Goal: Task Accomplishment & Management: Manage account settings

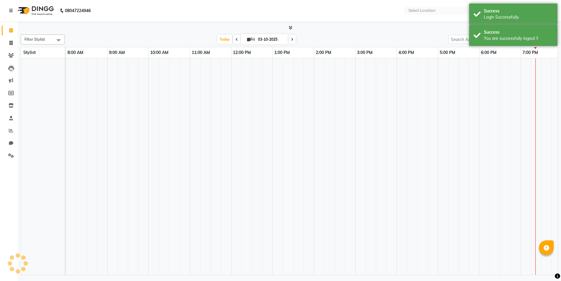
select select "en"
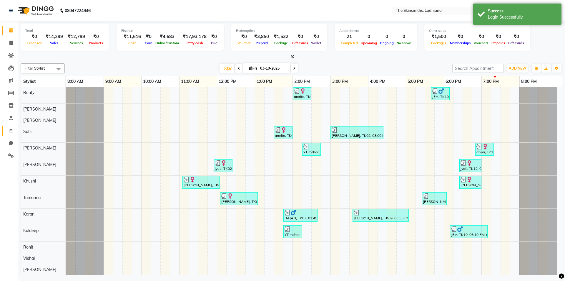
click at [11, 126] on link "Reports" at bounding box center [9, 131] width 14 height 10
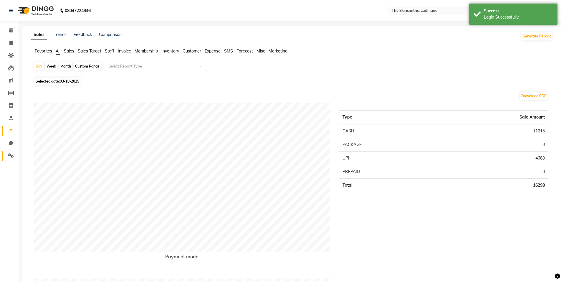
click at [9, 160] on link "Settings" at bounding box center [9, 156] width 14 height 10
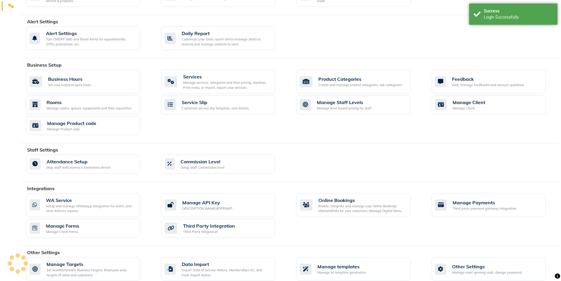
scroll to position [158, 0]
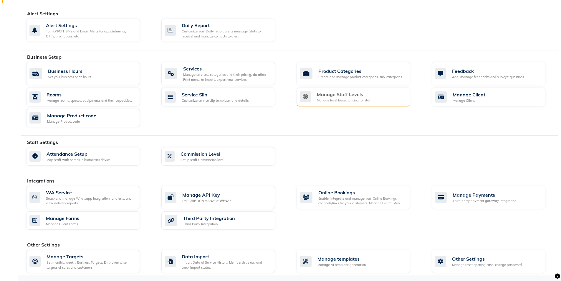
click at [362, 96] on div "Manage Staff Levels" at bounding box center [344, 94] width 55 height 7
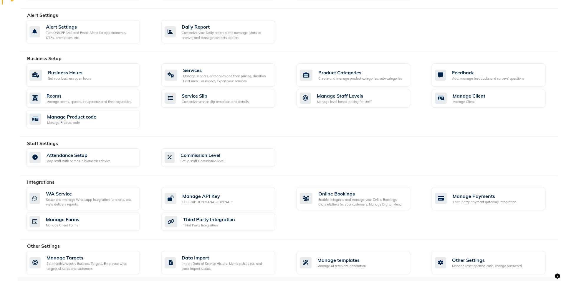
scroll to position [158, 0]
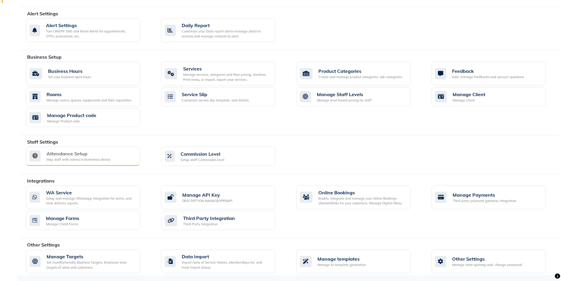
click at [69, 158] on div "Map staff with names in biometrics device" at bounding box center [79, 159] width 64 height 5
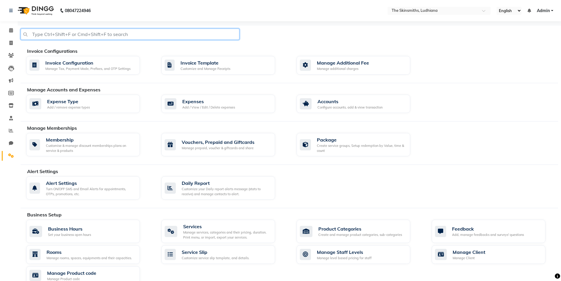
click at [131, 34] on input "text" at bounding box center [130, 34] width 219 height 11
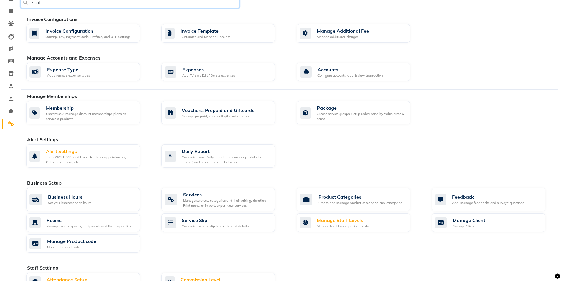
scroll to position [31, 0]
type input "s"
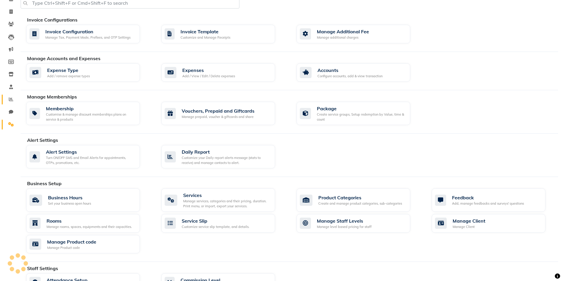
click at [3, 103] on link "Reports" at bounding box center [9, 100] width 14 height 10
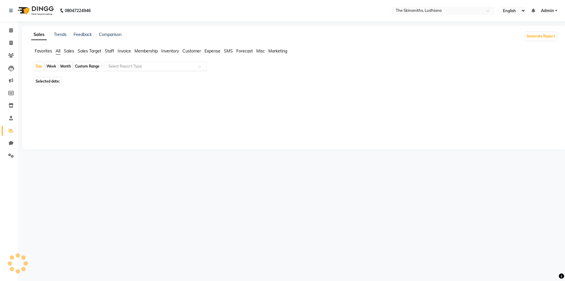
click at [148, 69] on input "text" at bounding box center [149, 66] width 85 height 6
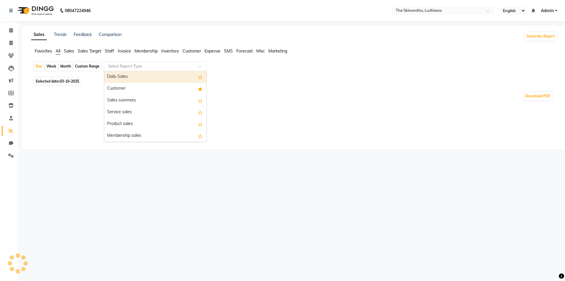
click at [133, 90] on div "Customer" at bounding box center [155, 89] width 102 height 12
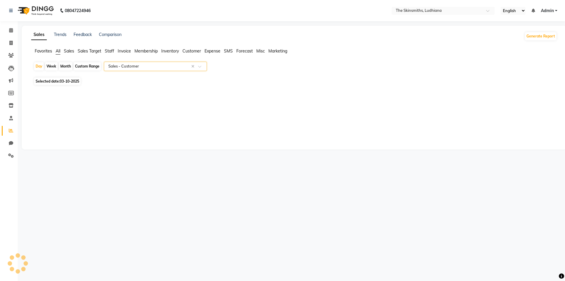
select select "full_report"
select select "csv"
click at [7, 45] on span at bounding box center [11, 43] width 10 height 7
select select "service"
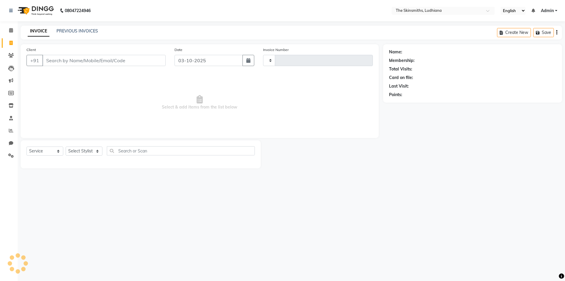
type input "1688"
select select "8115"
click at [526, 34] on button "Open Invoices" at bounding box center [534, 32] width 39 height 9
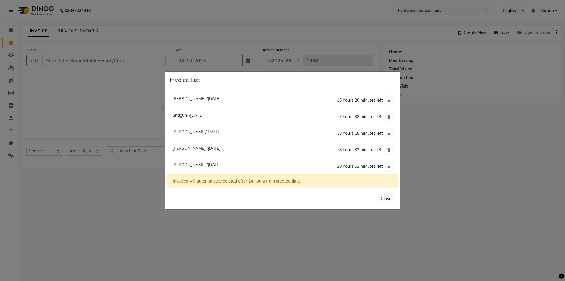
click at [210, 164] on span "[PERSON_NAME] /[DATE]" at bounding box center [197, 164] width 48 height 5
type input "7310688105"
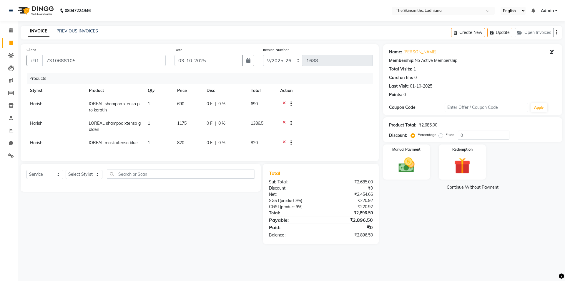
click at [275, 147] on td "820" at bounding box center [261, 143] width 29 height 14
select select "76557"
click at [294, 141] on icon at bounding box center [294, 143] width 3 height 7
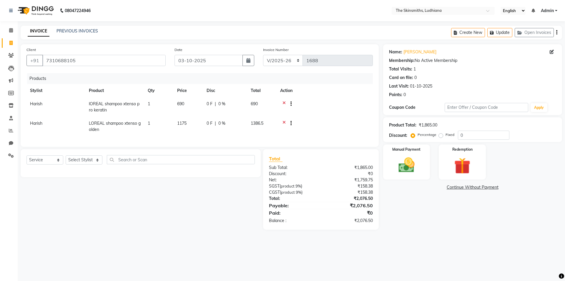
click at [284, 102] on icon at bounding box center [284, 104] width 3 height 7
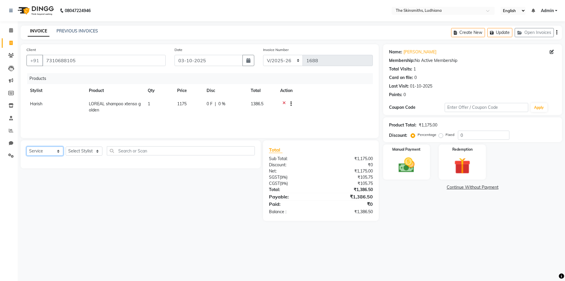
click at [47, 152] on select "Select Service Product Membership Package Voucher Prepaid Gift Card" at bounding box center [44, 150] width 37 height 9
select select "product"
click at [26, 146] on select "Select Service Product Membership Package Voucher Prepaid Gift Card" at bounding box center [44, 150] width 37 height 9
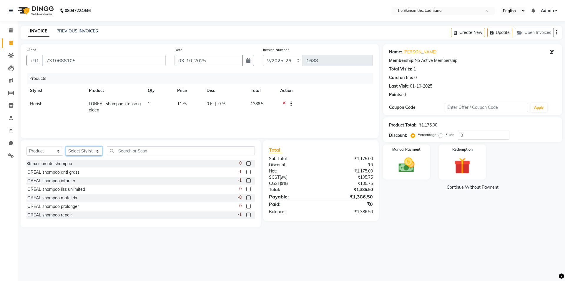
click at [97, 154] on select "Select Stylist Admin [PERSON_NAME] [PERSON_NAME] [PERSON_NAME] [PERSON_NAME] [P…" at bounding box center [84, 150] width 37 height 9
select select "76557"
click at [66, 146] on select "Select Stylist Admin [PERSON_NAME] [PERSON_NAME] [PERSON_NAME] [PERSON_NAME] [P…" at bounding box center [84, 150] width 37 height 9
click at [175, 153] on input "text" at bounding box center [181, 150] width 148 height 9
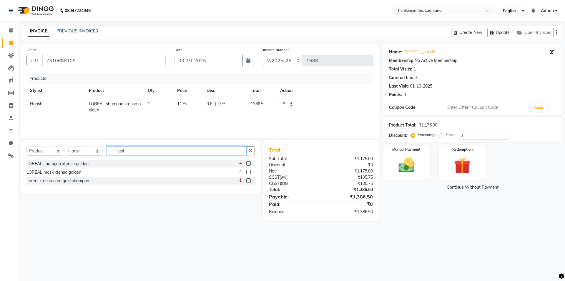
type input "gol"
click at [249, 181] on label at bounding box center [248, 180] width 4 height 4
click at [249, 181] on input "checkbox" at bounding box center [248, 181] width 4 height 4
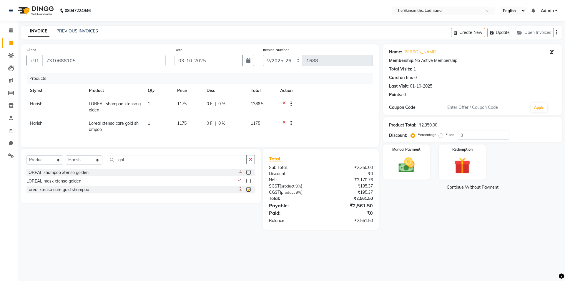
checkbox input "false"
click at [283, 123] on icon at bounding box center [284, 123] width 3 height 7
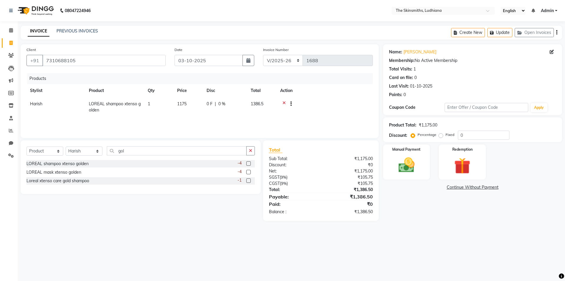
click at [247, 164] on label at bounding box center [248, 163] width 4 height 4
click at [247, 164] on input "checkbox" at bounding box center [248, 164] width 4 height 4
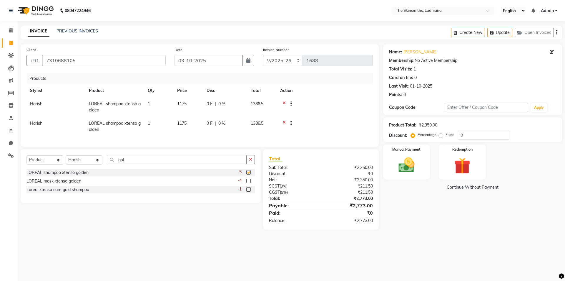
checkbox input "false"
click at [284, 122] on icon at bounding box center [284, 123] width 3 height 7
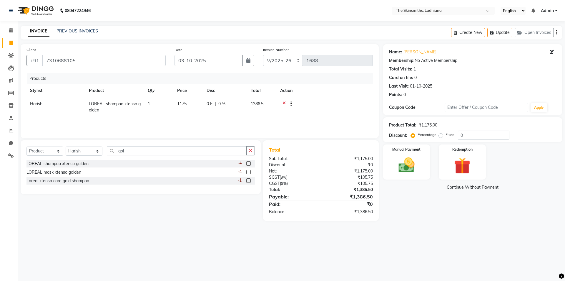
click at [247, 173] on label at bounding box center [248, 172] width 4 height 4
click at [247, 173] on input "checkbox" at bounding box center [248, 172] width 4 height 4
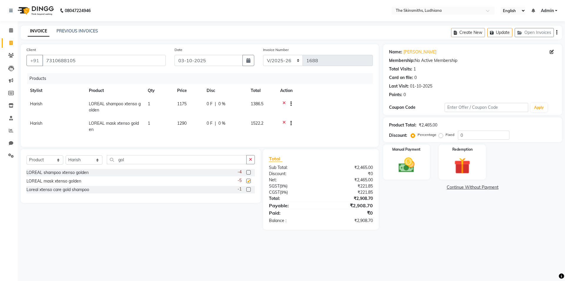
checkbox input "false"
click at [483, 137] on input "0" at bounding box center [484, 134] width 52 height 9
type input "1"
type input "2"
click at [446, 136] on label "Fixed" at bounding box center [450, 134] width 9 height 5
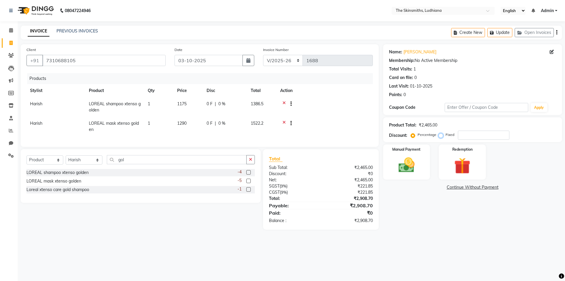
click at [440, 136] on input "Fixed" at bounding box center [442, 134] width 4 height 4
radio input "true"
click at [479, 133] on input "number" at bounding box center [484, 134] width 52 height 9
type input "443"
click at [414, 166] on img at bounding box center [406, 164] width 27 height 19
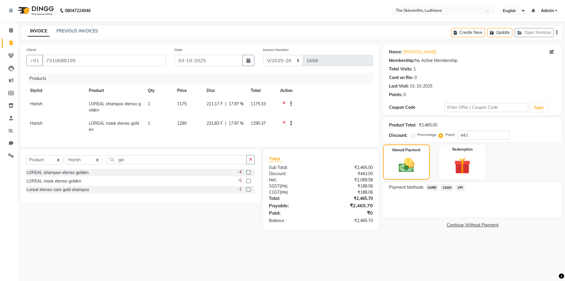
click at [459, 187] on span "UPI" at bounding box center [460, 187] width 9 height 7
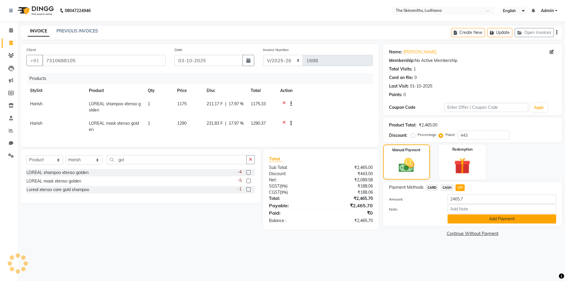
click at [473, 221] on button "Add Payment" at bounding box center [502, 218] width 109 height 9
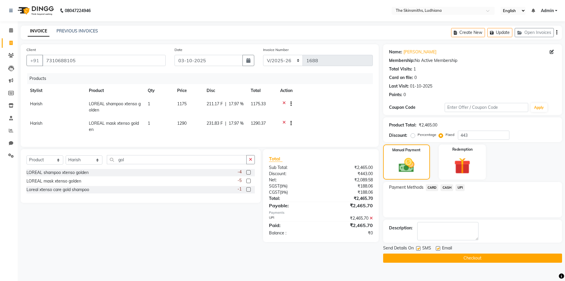
click at [483, 260] on button "Checkout" at bounding box center [472, 257] width 179 height 9
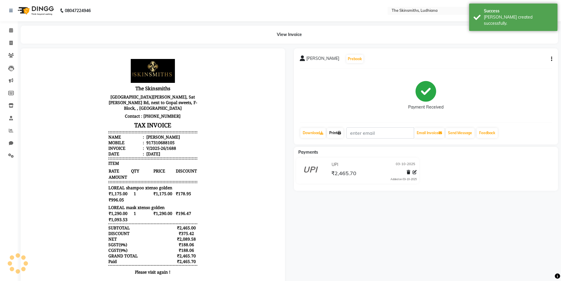
click at [336, 129] on link "Print" at bounding box center [335, 133] width 16 height 10
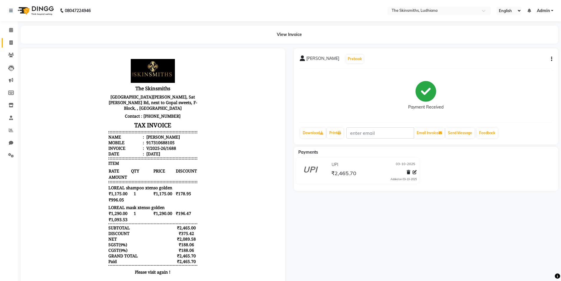
click at [11, 42] on icon at bounding box center [10, 42] width 3 height 4
select select "service"
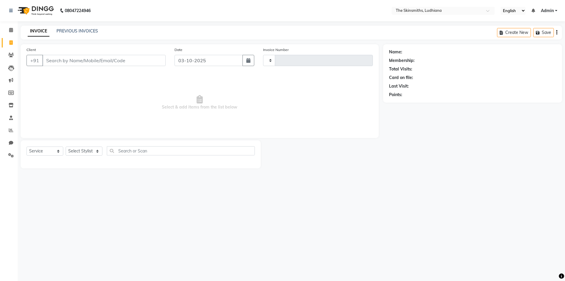
type input "1689"
select select "8115"
type input "j"
type input "9815100186"
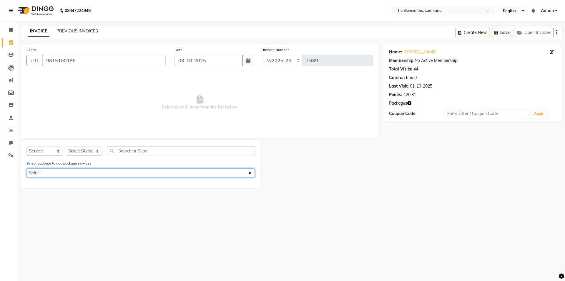
click at [99, 173] on select "Select wash blow dry (new) upper lip eb majirel touch up" at bounding box center [140, 172] width 228 height 9
select select "4: Object"
click at [26, 168] on select "Select wash blow dry (new) upper lip eb majirel touch up" at bounding box center [140, 172] width 228 height 9
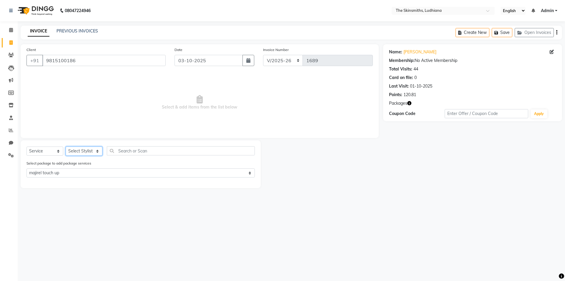
click at [86, 151] on select "Select Stylist Admin [PERSON_NAME] [PERSON_NAME] [PERSON_NAME] [PERSON_NAME] [P…" at bounding box center [84, 150] width 37 height 9
select select "79055"
click at [66, 146] on select "Select Stylist Admin [PERSON_NAME] [PERSON_NAME] [PERSON_NAME] [PERSON_NAME] [P…" at bounding box center [84, 150] width 37 height 9
click at [249, 183] on label at bounding box center [248, 183] width 4 height 4
click at [249, 183] on input "checkbox" at bounding box center [248, 183] width 4 height 4
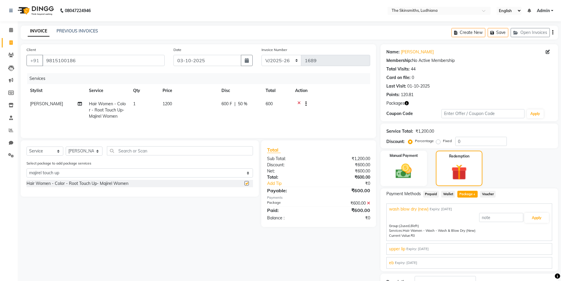
checkbox input "false"
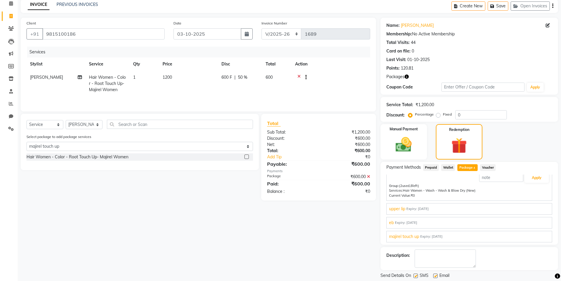
scroll to position [44, 0]
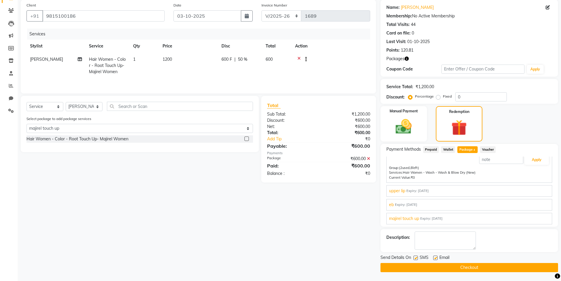
click at [470, 268] on button "Checkout" at bounding box center [469, 267] width 178 height 9
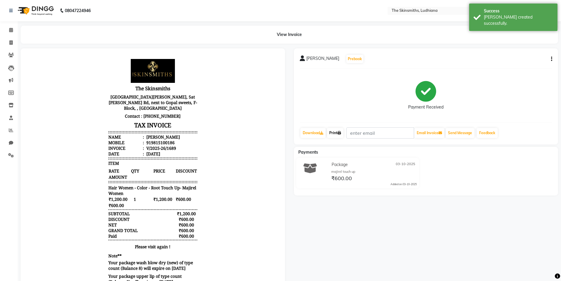
click at [336, 128] on link "Print" at bounding box center [335, 133] width 16 height 10
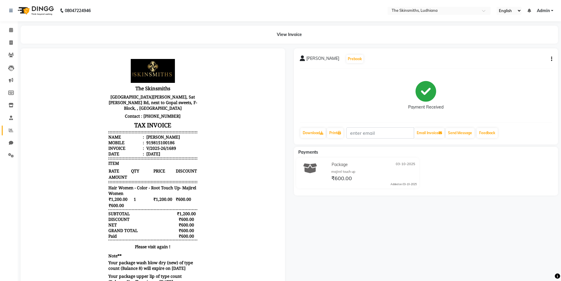
click at [11, 130] on icon at bounding box center [11, 130] width 4 height 4
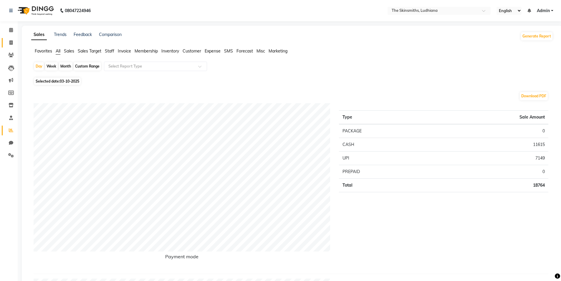
click at [11, 42] on icon at bounding box center [10, 42] width 3 height 4
select select "service"
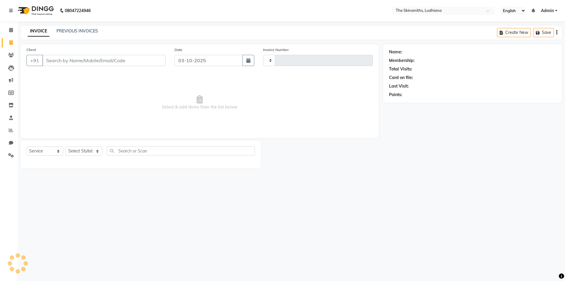
type input "1690"
select select "8115"
click at [533, 30] on button "Open Invoices" at bounding box center [534, 32] width 39 height 9
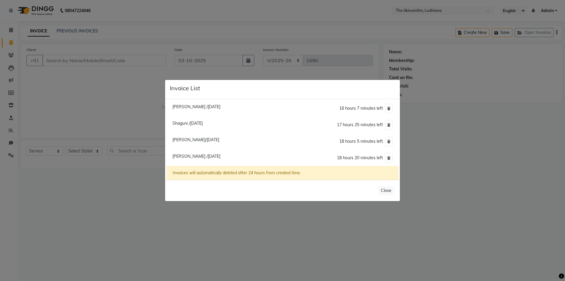
click at [355, 159] on span "18 hours 20 minutes left" at bounding box center [360, 157] width 46 height 5
click at [210, 156] on span "[PERSON_NAME] /[DATE]" at bounding box center [197, 155] width 48 height 5
type input "9888954509"
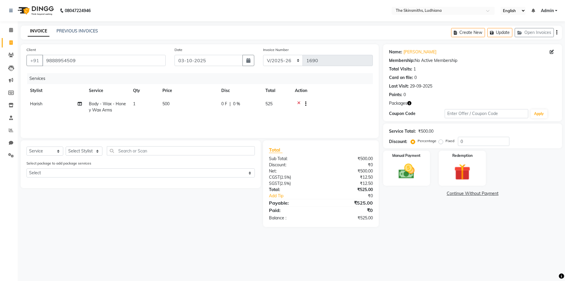
click at [299, 103] on icon at bounding box center [298, 104] width 3 height 7
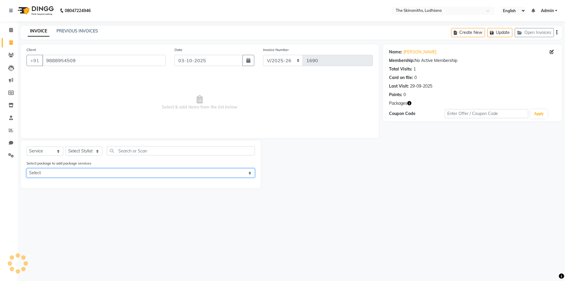
click at [133, 173] on select "Select Privilege Card" at bounding box center [140, 172] width 228 height 9
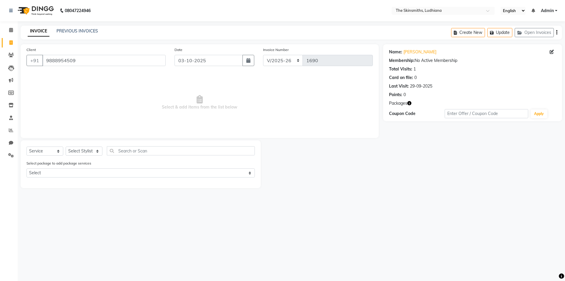
click at [121, 194] on main "INVOICE PREVIOUS INVOICES Create New Update Open Invoices Client [PHONE_NUMBER]…" at bounding box center [292, 111] width 548 height 171
click at [85, 150] on select "Select Stylist Admin [PERSON_NAME] [PERSON_NAME] [PERSON_NAME] [PERSON_NAME] [P…" at bounding box center [84, 150] width 37 height 9
select select "76557"
click at [66, 146] on select "Select Stylist Admin [PERSON_NAME] [PERSON_NAME] [PERSON_NAME] [PERSON_NAME] [P…" at bounding box center [84, 150] width 37 height 9
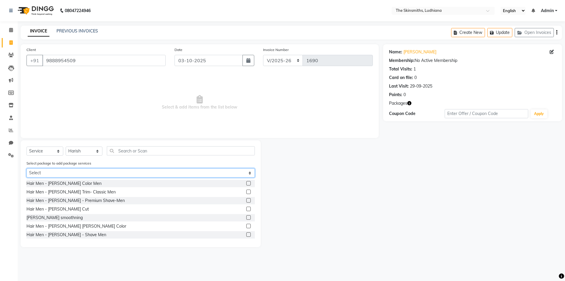
click at [132, 174] on select "Select Privilege Card" at bounding box center [140, 172] width 228 height 9
select select "1: Object"
click at [26, 168] on select "Select Privilege Card" at bounding box center [140, 172] width 228 height 9
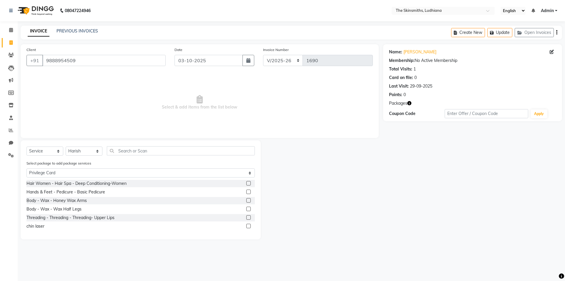
click at [249, 183] on label at bounding box center [248, 183] width 4 height 4
click at [249, 183] on input "checkbox" at bounding box center [248, 183] width 4 height 4
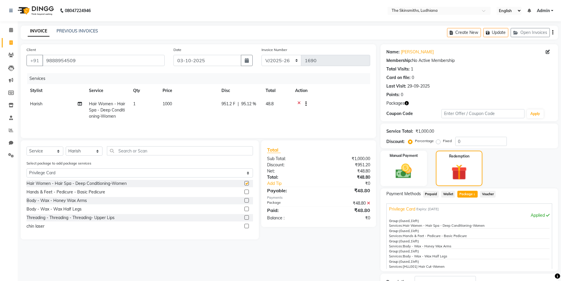
checkbox input "false"
click at [499, 33] on button "Update" at bounding box center [495, 32] width 25 height 9
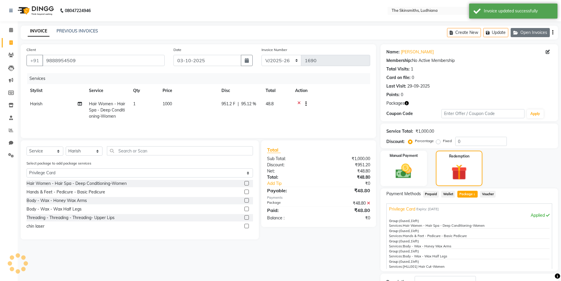
click at [534, 33] on button "Open Invoices" at bounding box center [529, 32] width 39 height 9
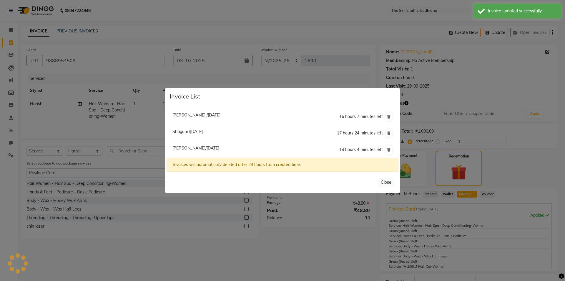
click at [458, 30] on ngb-modal-window "Invoice List [PERSON_NAME] /[DATE] 16 hours 7 minutes left [GEOGRAPHIC_DATA] /[…" at bounding box center [282, 140] width 565 height 281
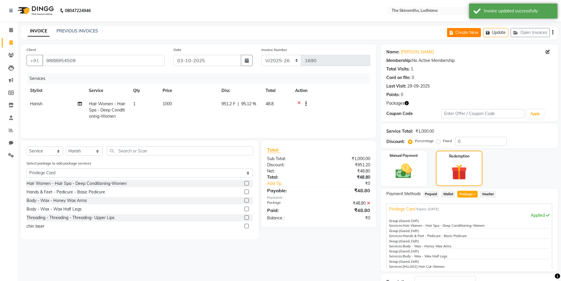
click at [455, 34] on icon "button" at bounding box center [453, 33] width 6 height 4
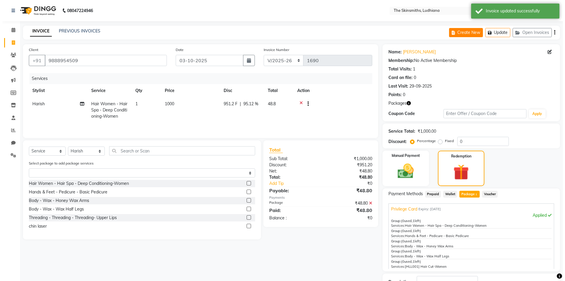
select select "service"
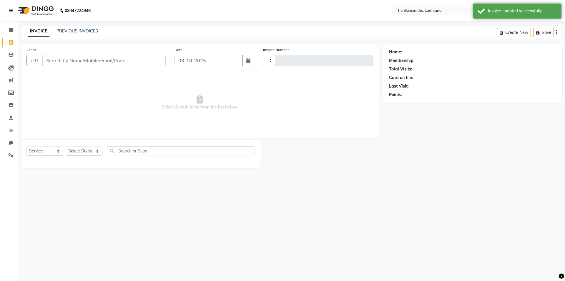
type input "1690"
select select "8115"
click at [537, 33] on button "Open Invoices" at bounding box center [534, 32] width 39 height 9
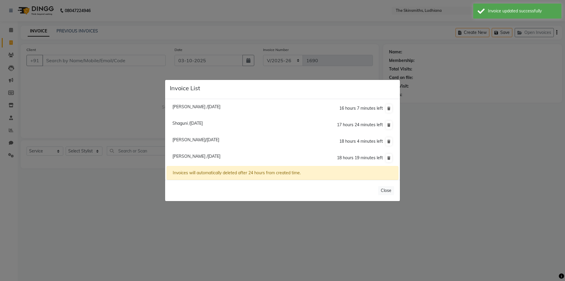
click at [203, 125] on span "Shaguni /[DATE]" at bounding box center [188, 122] width 30 height 5
type input "9878605553"
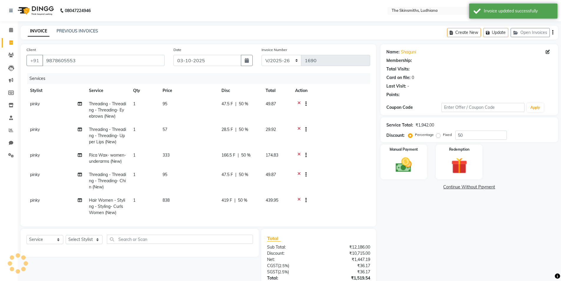
select select "1: Object"
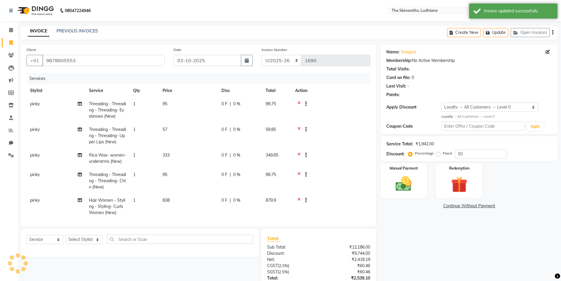
type input "0"
click at [524, 33] on button "Open Invoices" at bounding box center [529, 32] width 39 height 9
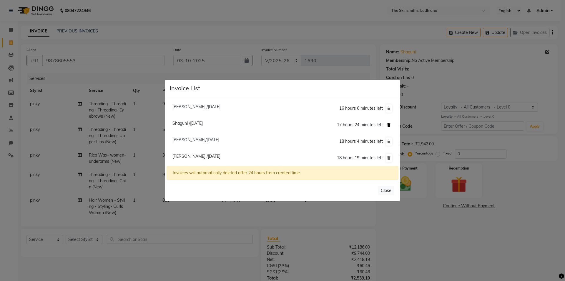
click at [389, 125] on icon at bounding box center [388, 125] width 3 height 4
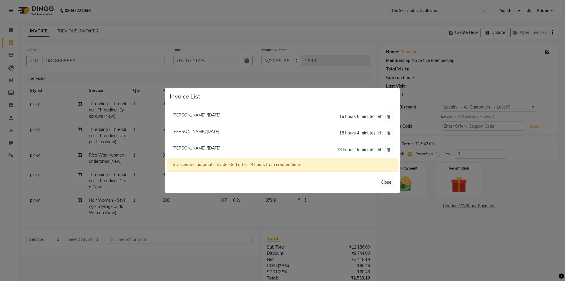
click at [218, 131] on span "[PERSON_NAME]/[DATE]" at bounding box center [196, 131] width 47 height 5
type input "7814684903"
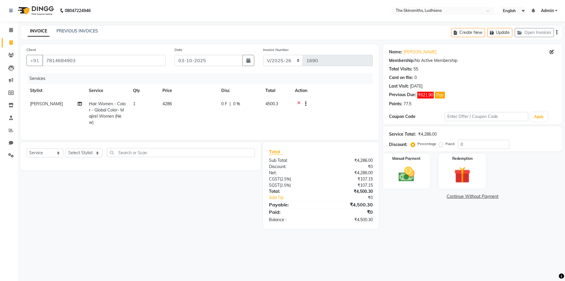
click at [529, 32] on button "Open Invoices" at bounding box center [534, 32] width 39 height 9
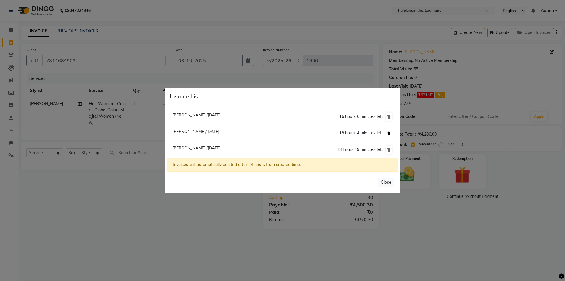
click at [389, 133] on icon at bounding box center [388, 133] width 3 height 4
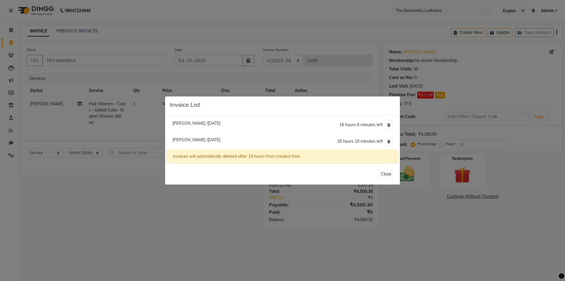
click at [311, 123] on li "[PERSON_NAME] /[DATE] 16 hours 6 minutes left" at bounding box center [283, 125] width 232 height 17
click at [388, 178] on button "Close" at bounding box center [386, 173] width 16 height 9
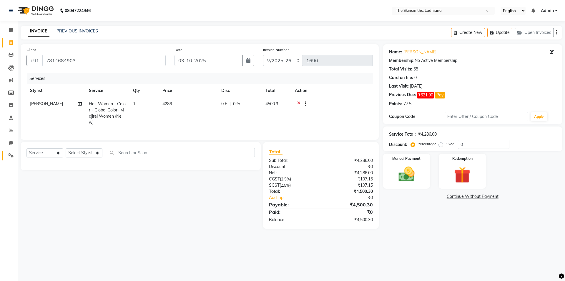
click at [13, 160] on link "Settings" at bounding box center [9, 155] width 14 height 10
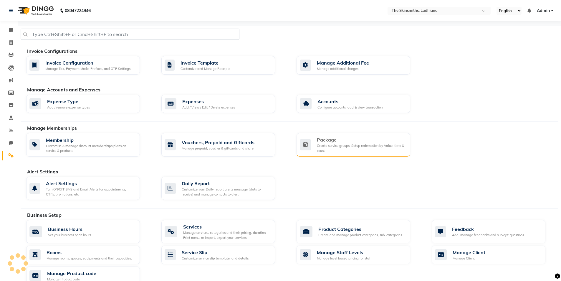
click at [340, 144] on div "Create service groups, Setup redemption by Value, time & count" at bounding box center [361, 148] width 89 height 10
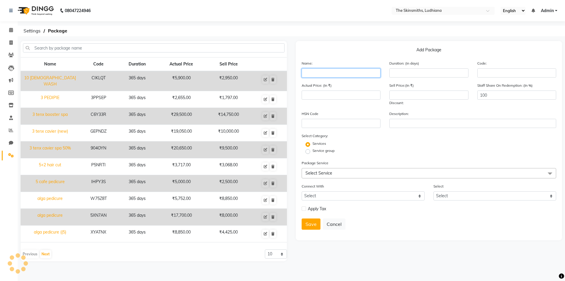
click at [324, 72] on input "text" at bounding box center [341, 72] width 79 height 9
type input "customise 50% pckg"
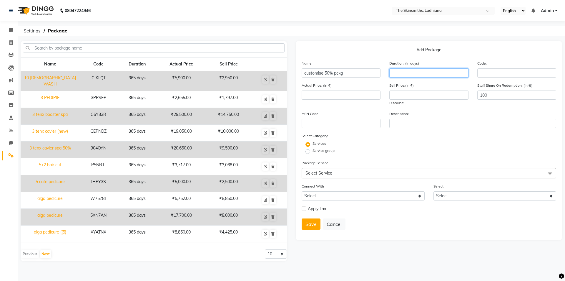
click at [416, 72] on input "number" at bounding box center [428, 72] width 79 height 9
type input "365"
click at [319, 94] on input "number" at bounding box center [341, 94] width 79 height 9
click at [317, 163] on label "Package Service" at bounding box center [315, 162] width 27 height 5
click at [334, 175] on span "Select Service" at bounding box center [429, 173] width 255 height 10
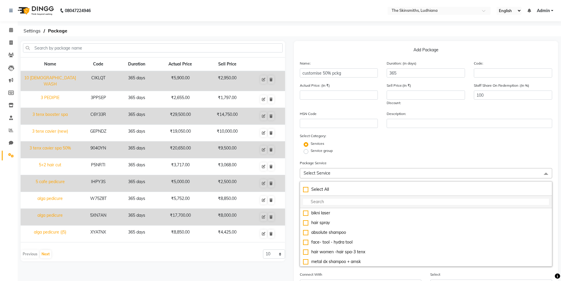
click at [329, 203] on input "multiselect-search" at bounding box center [426, 201] width 246 height 6
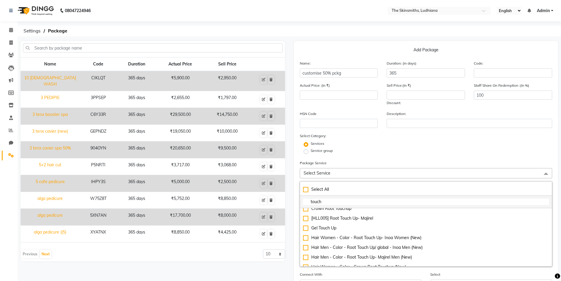
scroll to position [146, 0]
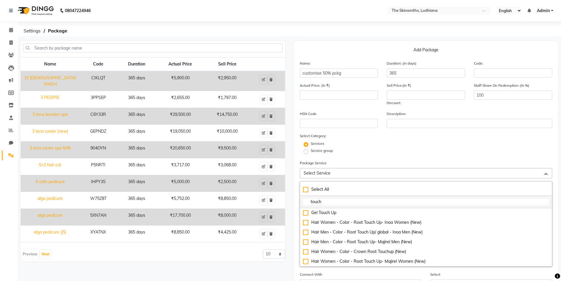
type input "touch"
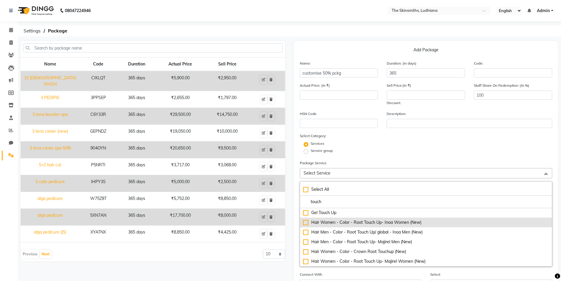
click at [308, 224] on div "Hair Women - Color - Root Touch Up- Inoa Women (New)" at bounding box center [426, 222] width 246 height 6
type input "1619"
checkbox input "true"
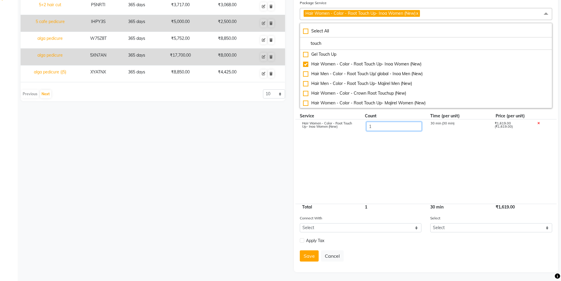
click at [379, 125] on input "1" at bounding box center [393, 126] width 55 height 9
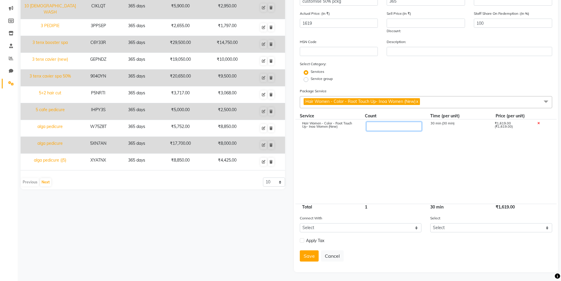
type input "2"
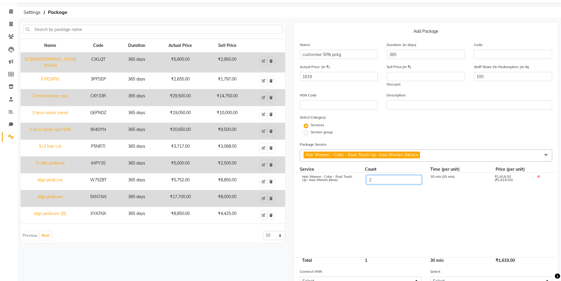
scroll to position [0, 0]
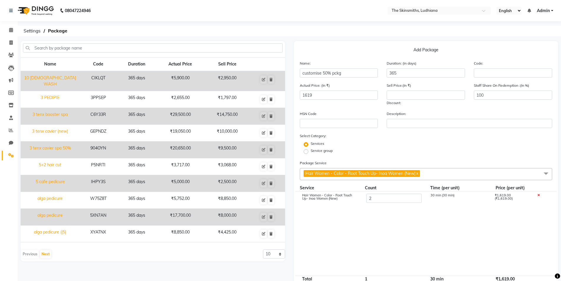
click at [450, 174] on span "Hair Women - Color - Root Touch Up- Inoa Women (New) x" at bounding box center [426, 174] width 253 height 12
type input "3238"
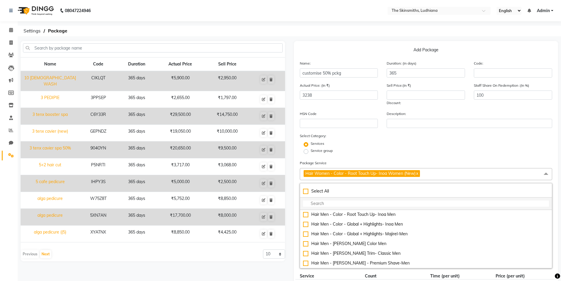
click at [344, 206] on input "multiselect-search" at bounding box center [426, 203] width 246 height 6
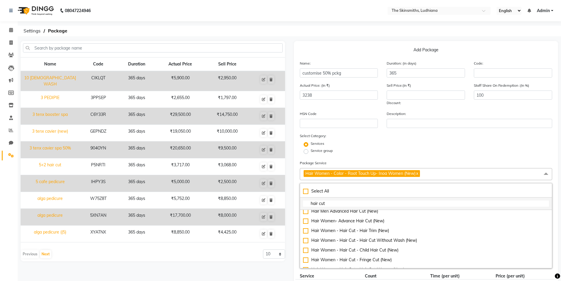
scroll to position [156, 0]
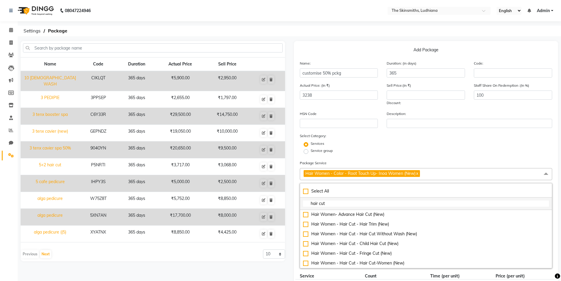
type input "hair cut"
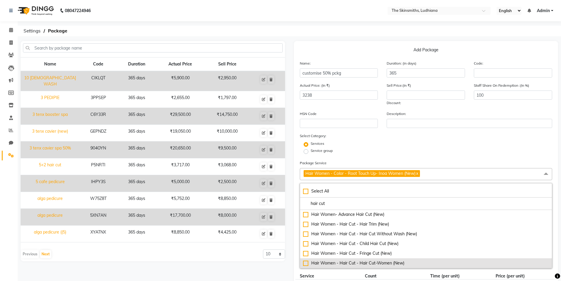
click at [306, 265] on div "Hair Women - Hair Cut - Hair Cut-Women (New)" at bounding box center [426, 263] width 246 height 6
type input "4286"
checkbox input "true"
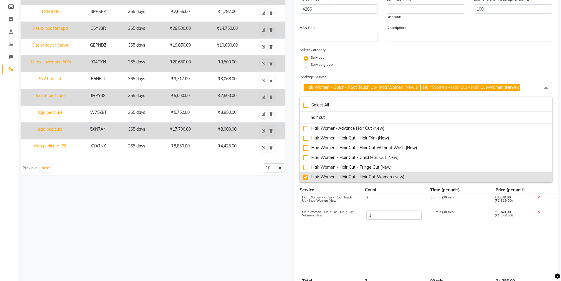
scroll to position [160, 0]
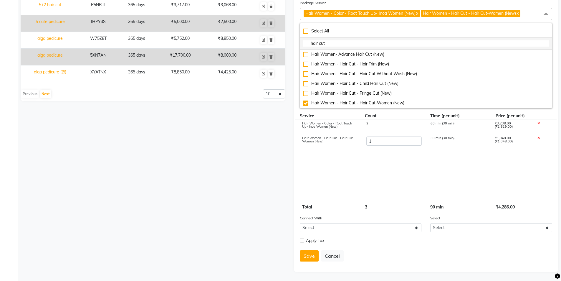
click at [343, 47] on input "hair cut" at bounding box center [426, 43] width 246 height 6
type input "h"
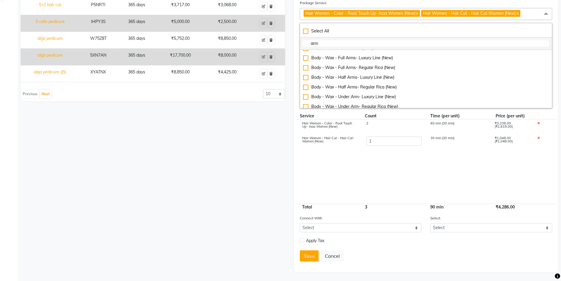
scroll to position [263, 0]
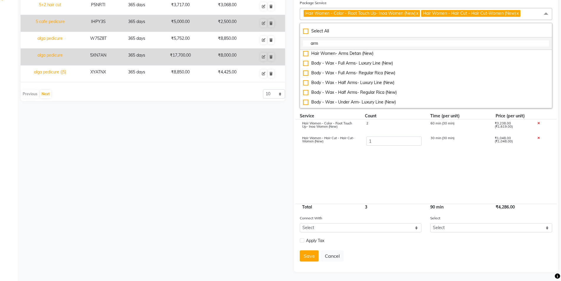
type input "arm"
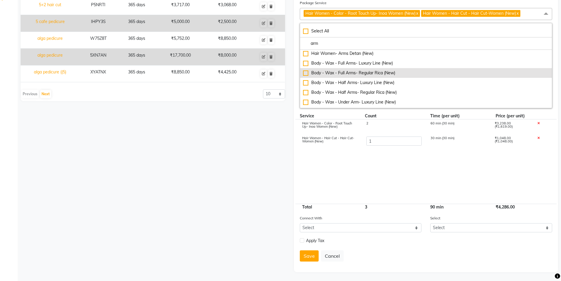
click at [306, 73] on div "Body - Wax - Full Arms- Regular Rica (New)" at bounding box center [426, 73] width 246 height 6
type input "5096"
checkbox input "true"
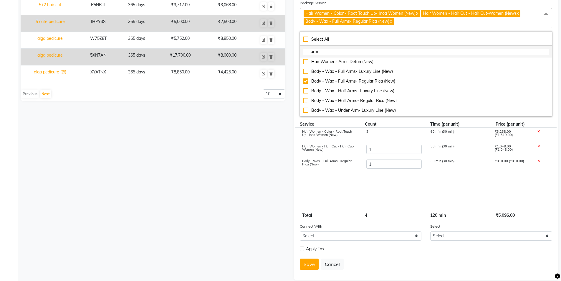
click at [325, 52] on input "arm" at bounding box center [426, 52] width 246 height 6
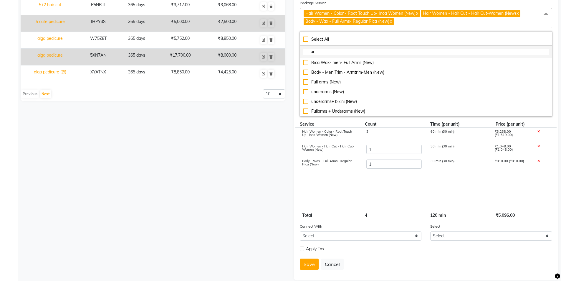
type input "a"
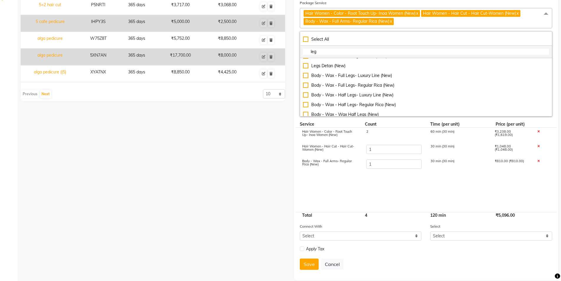
scroll to position [201, 0]
type input "leg"
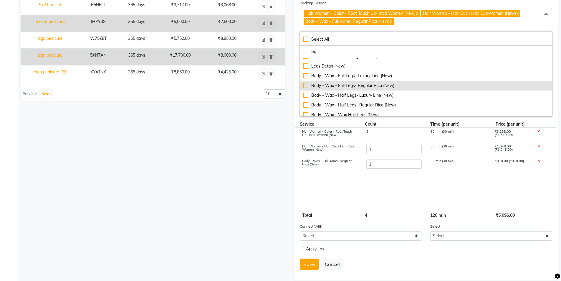
click at [304, 87] on div "Body - Wax - Full Legs- Regular Rica (New)" at bounding box center [426, 85] width 246 height 6
type input "6048"
checkbox input "true"
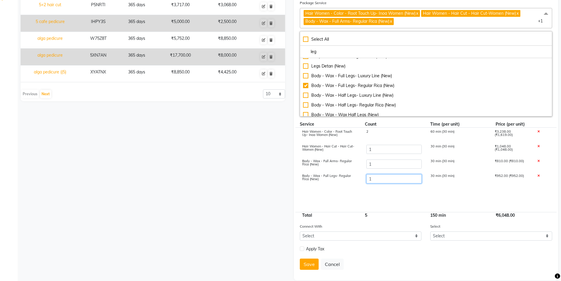
click at [383, 179] on input "1" at bounding box center [393, 178] width 55 height 9
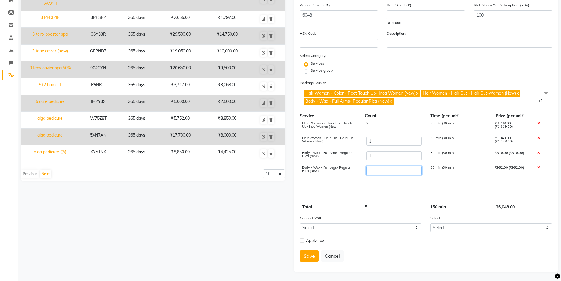
type input "2"
click at [394, 256] on div "Save Cancel" at bounding box center [426, 255] width 253 height 11
type input "7000"
click at [376, 122] on div "2" at bounding box center [394, 127] width 64 height 10
click at [385, 127] on input "2" at bounding box center [393, 126] width 55 height 9
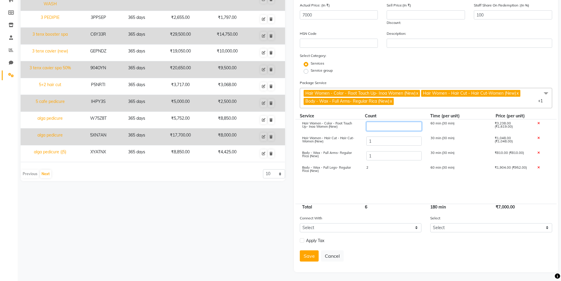
type input "2"
click at [215, 222] on div "Name Code Duration Actual Price Sell Price 10 [DEMOGRAPHIC_DATA] WASH CIKLQT 36…" at bounding box center [152, 116] width 273 height 311
click at [380, 175] on div "2" at bounding box center [394, 171] width 64 height 10
click at [380, 170] on input "2" at bounding box center [393, 170] width 55 height 9
type input "1"
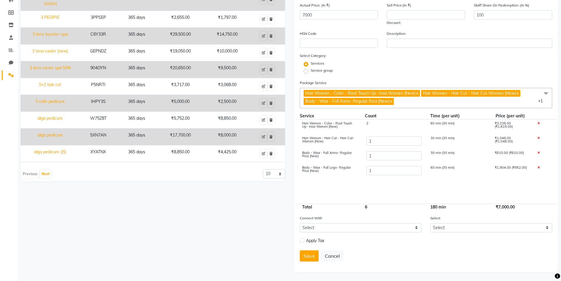
click at [373, 257] on div "Save Cancel" at bounding box center [426, 255] width 253 height 11
type input "6048"
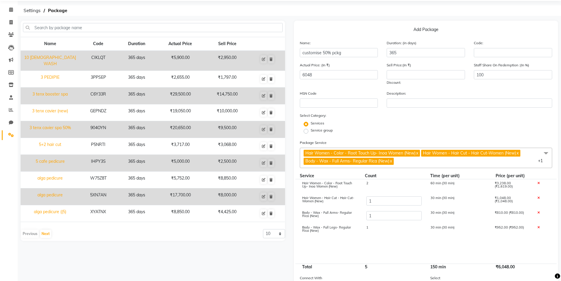
scroll to position [19, 0]
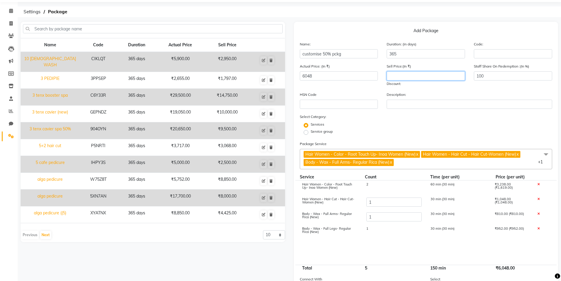
click at [402, 76] on input "number" at bounding box center [426, 75] width 78 height 9
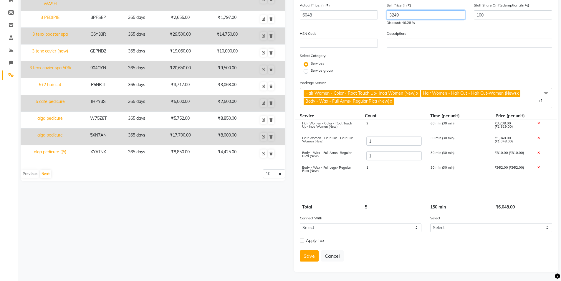
type input "3249"
click at [302, 240] on label at bounding box center [302, 240] width 4 height 4
click at [302, 240] on input "checkbox" at bounding box center [302, 240] width 4 height 4
checkbox input "true"
click at [307, 273] on button "Save" at bounding box center [309, 270] width 19 height 11
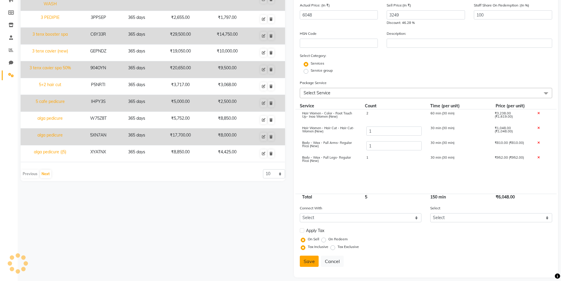
select select
checkbox input "false"
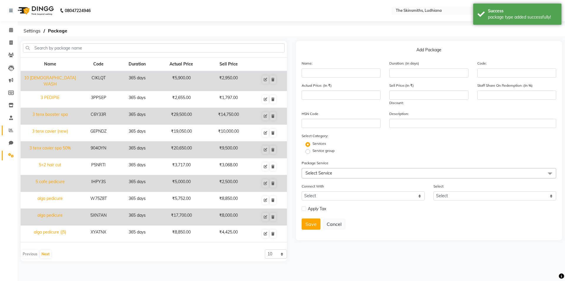
click at [12, 132] on icon at bounding box center [11, 130] width 4 height 4
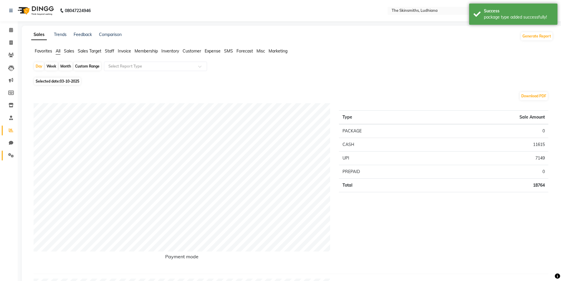
click at [10, 160] on link "Settings" at bounding box center [9, 155] width 14 height 10
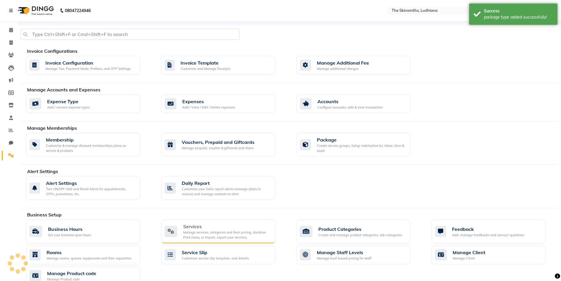
click at [237, 238] on div "Manage services, categories and their pricing, duration. Print menu, or import,…" at bounding box center [226, 235] width 87 height 10
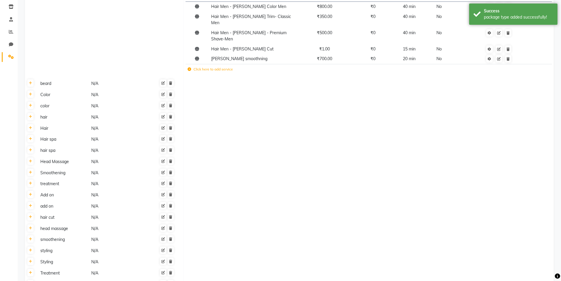
scroll to position [104, 0]
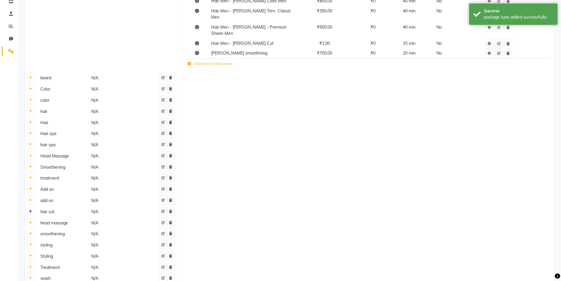
click at [30, 209] on icon at bounding box center [30, 211] width 3 height 4
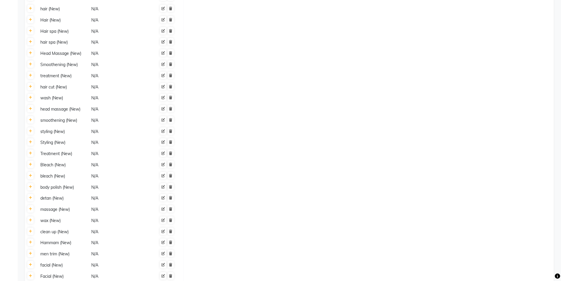
scroll to position [835, 0]
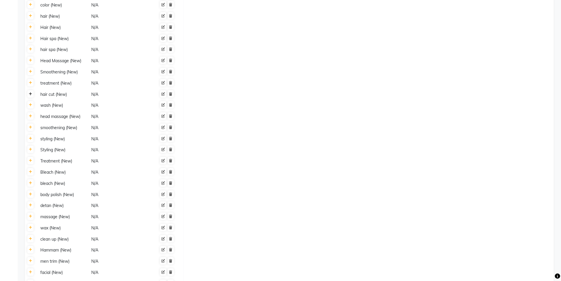
click at [30, 92] on icon at bounding box center [30, 94] width 3 height 4
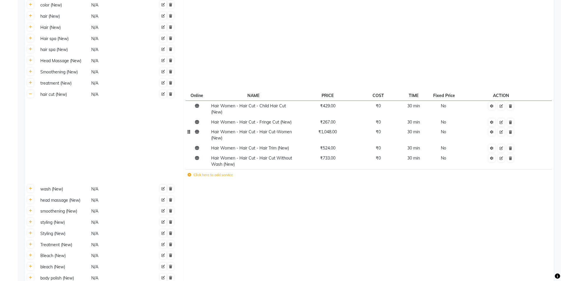
click at [334, 129] on span "₹1,048.00" at bounding box center [327, 131] width 19 height 5
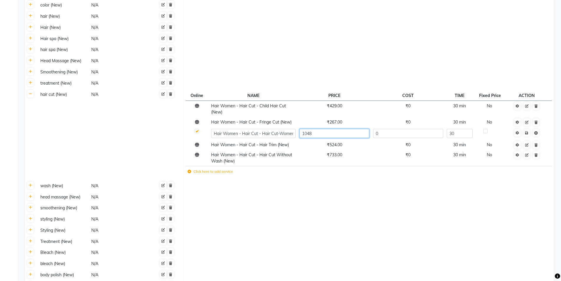
click at [332, 129] on input "1048" at bounding box center [334, 133] width 70 height 9
type input "1250"
click at [527, 127] on td at bounding box center [527, 133] width 40 height 13
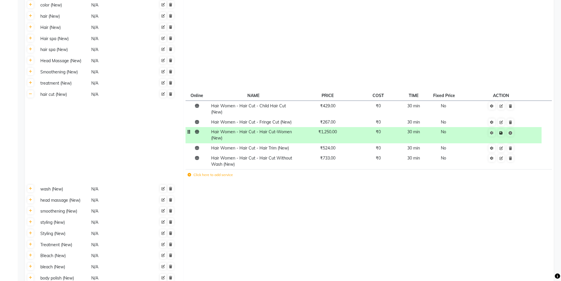
click at [501, 131] on icon at bounding box center [500, 133] width 3 height 4
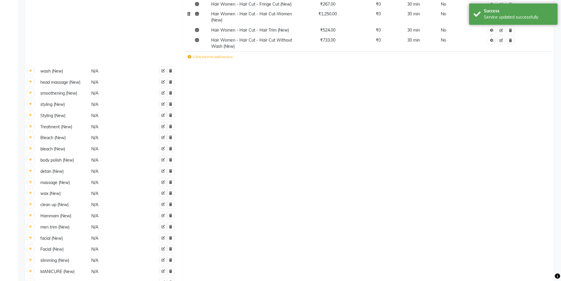
scroll to position [1339, 0]
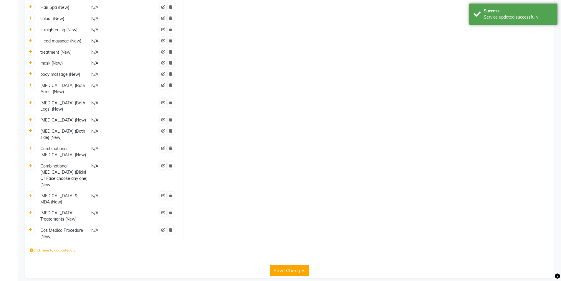
click at [286, 264] on button "Save Changes" at bounding box center [289, 269] width 39 height 11
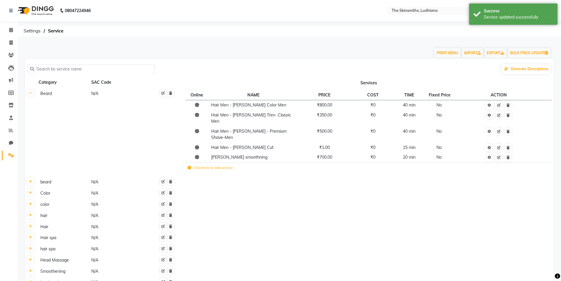
scroll to position [4, 0]
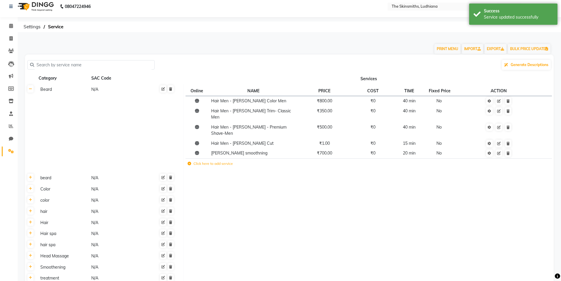
click at [11, 151] on icon at bounding box center [11, 151] width 6 height 4
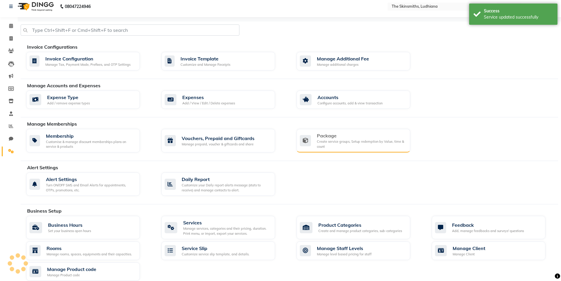
click at [344, 137] on div "Package" at bounding box center [361, 135] width 89 height 7
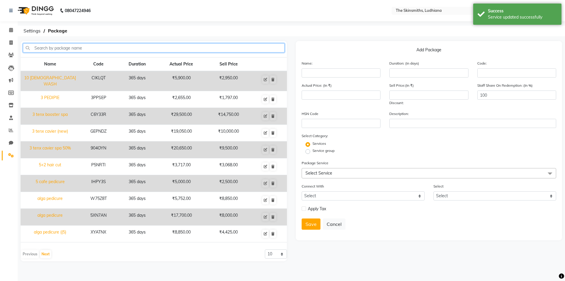
click at [129, 48] on input "text" at bounding box center [154, 47] width 262 height 9
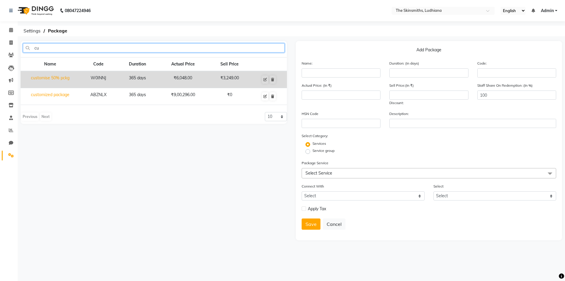
type input "c"
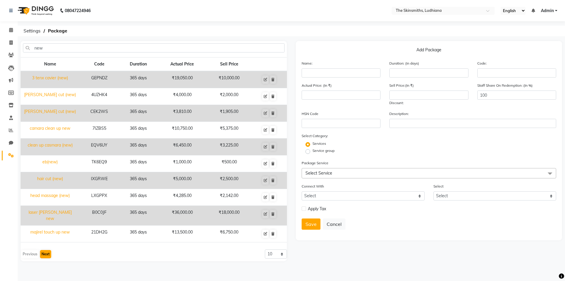
click at [49, 252] on button "Next" at bounding box center [45, 254] width 11 height 8
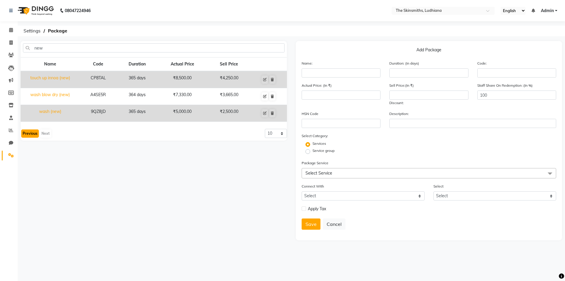
click at [32, 133] on button "Previous" at bounding box center [30, 133] width 18 height 8
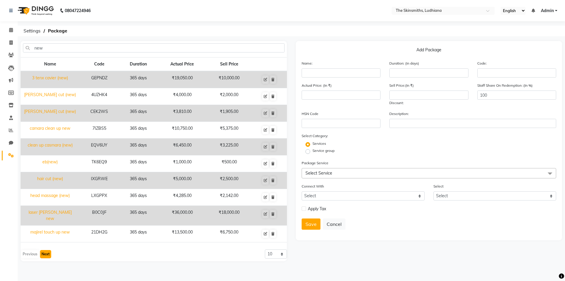
click at [50, 250] on button "Next" at bounding box center [45, 254] width 11 height 8
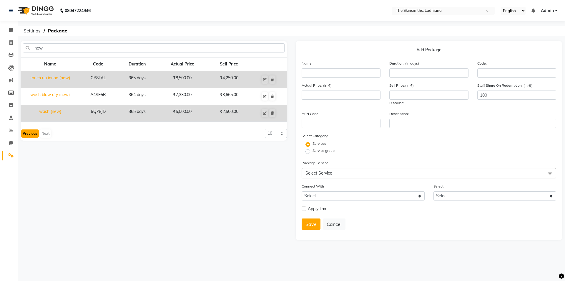
click at [26, 131] on button "Previous" at bounding box center [30, 133] width 18 height 8
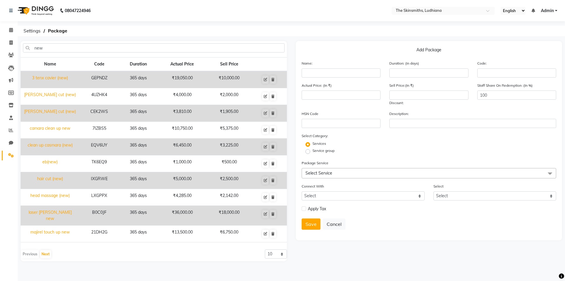
click at [29, 252] on div "Previous Next" at bounding box center [36, 253] width 31 height 9
click at [66, 49] on input "new" at bounding box center [154, 47] width 262 height 9
type input "n"
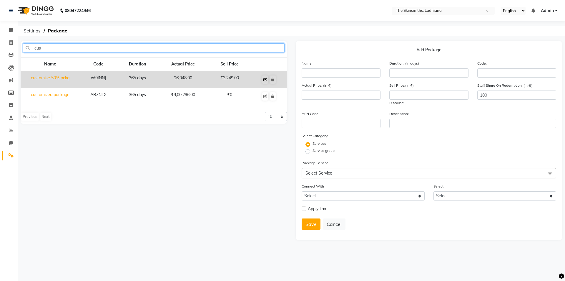
type input "cus"
click at [265, 79] on icon at bounding box center [265, 80] width 4 height 4
type input "customise 50% pckg"
type input "365"
type input "W0INNJ"
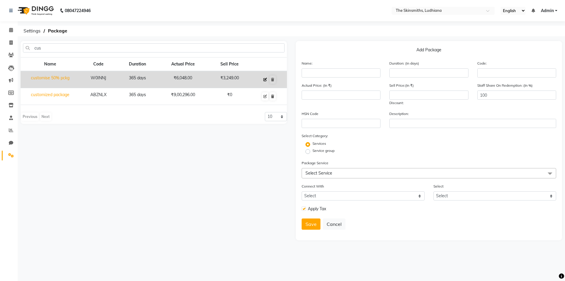
type input "6048"
type input "3249"
checkbox input "true"
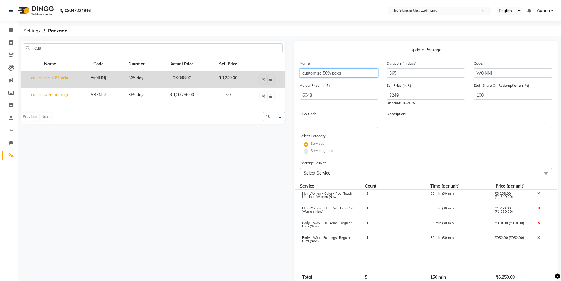
click at [353, 73] on input "customise 50% pckg" at bounding box center [339, 72] width 78 height 9
type input "customise 50% pckg (new)"
click at [207, 191] on div "cus Name Code Duration Actual Price Sell Price customise 50% pckg W0INNJ 365 da…" at bounding box center [152, 199] width 273 height 316
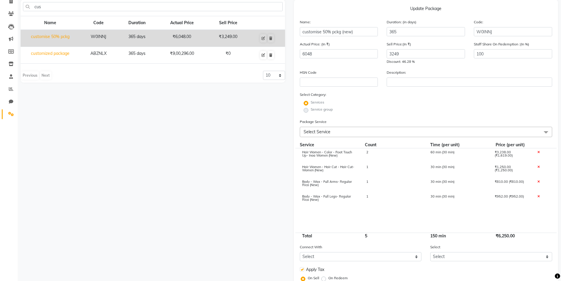
scroll to position [85, 0]
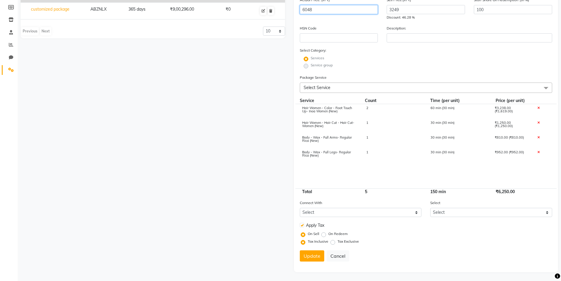
click at [324, 11] on input "6048" at bounding box center [339, 9] width 78 height 9
type input "6250"
click at [197, 191] on div "cus Name Code Duration Actual Price Sell Price customise 50% pckg W0INNJ 365 da…" at bounding box center [152, 114] width 273 height 316
click at [308, 260] on button "Update" at bounding box center [312, 255] width 24 height 11
select select
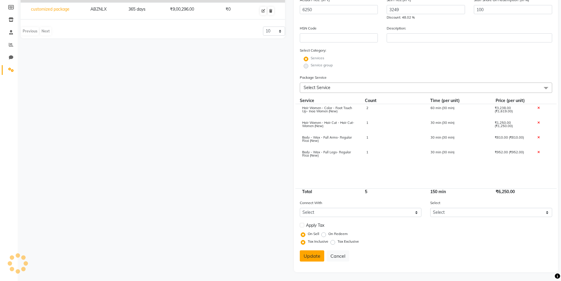
select select
checkbox input "false"
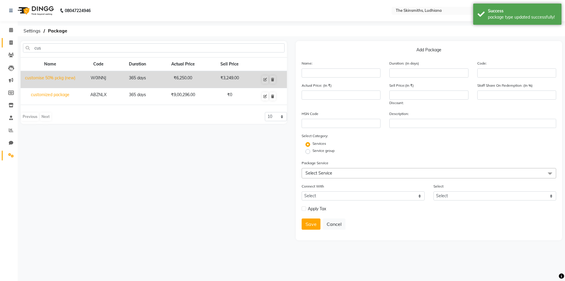
click at [11, 42] on icon at bounding box center [10, 42] width 3 height 4
select select "service"
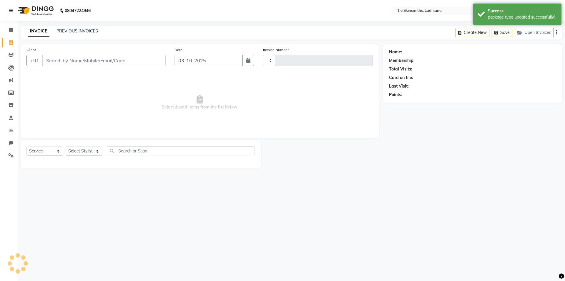
type input "1690"
select select "8115"
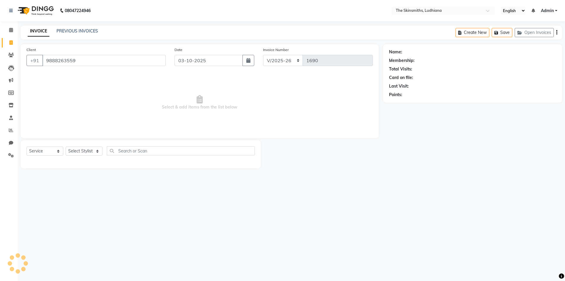
type input "9888263559"
click at [48, 150] on select "Select Service Product Membership Package Voucher Prepaid Gift Card" at bounding box center [44, 150] width 37 height 9
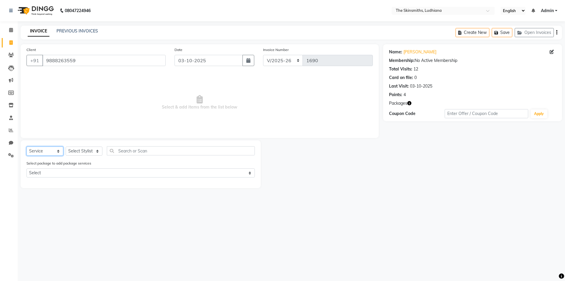
select select "package"
click at [26, 146] on select "Select Service Product Membership Package Voucher Prepaid Gift Card" at bounding box center [44, 150] width 37 height 9
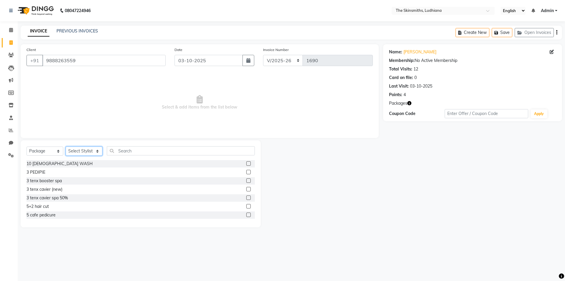
click at [82, 152] on select "Select Stylist Admin [PERSON_NAME] [PERSON_NAME] [PERSON_NAME] [PERSON_NAME] [P…" at bounding box center [84, 150] width 37 height 9
select select "76546"
click at [66, 146] on select "Select Stylist Admin [PERSON_NAME] [PERSON_NAME] [PERSON_NAME] [PERSON_NAME] [P…" at bounding box center [84, 150] width 37 height 9
click at [155, 148] on input "text" at bounding box center [181, 150] width 148 height 9
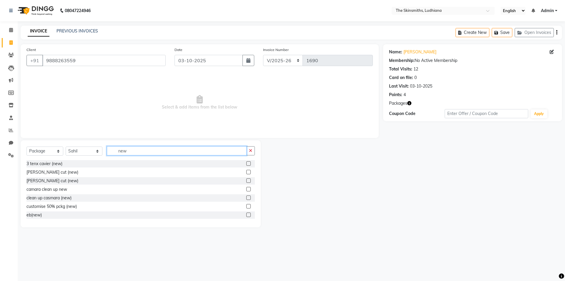
type input "new"
click at [246, 206] on label at bounding box center [248, 206] width 4 height 4
click at [246, 206] on input "checkbox" at bounding box center [248, 206] width 4 height 4
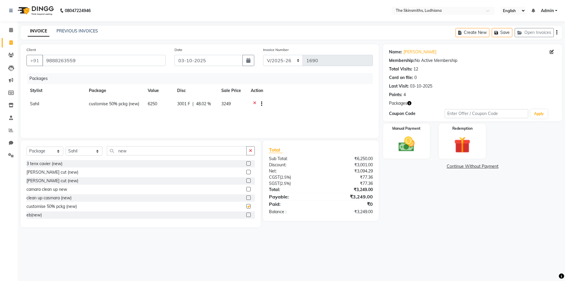
checkbox input "false"
click at [408, 141] on img at bounding box center [406, 143] width 27 height 19
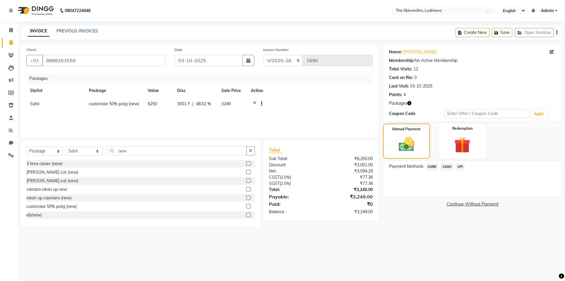
click at [462, 166] on span "UPI" at bounding box center [460, 166] width 9 height 7
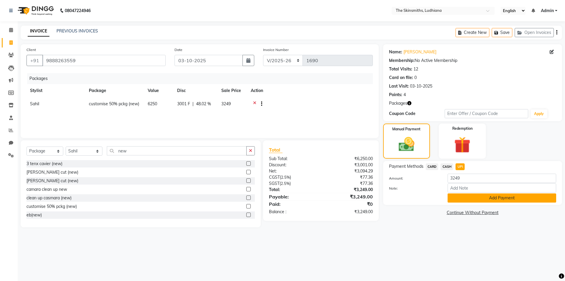
click at [503, 200] on button "Add Payment" at bounding box center [502, 197] width 109 height 9
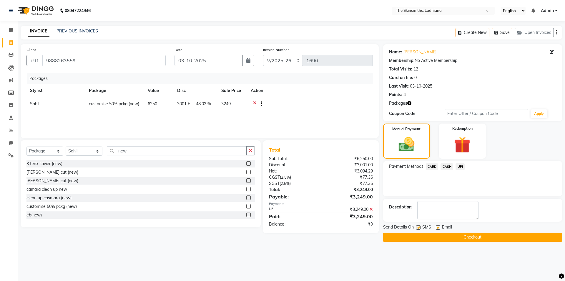
click at [490, 237] on button "Checkout" at bounding box center [472, 236] width 179 height 9
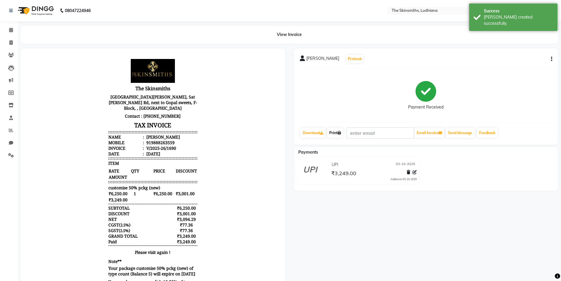
click at [336, 136] on link "Print" at bounding box center [335, 133] width 16 height 10
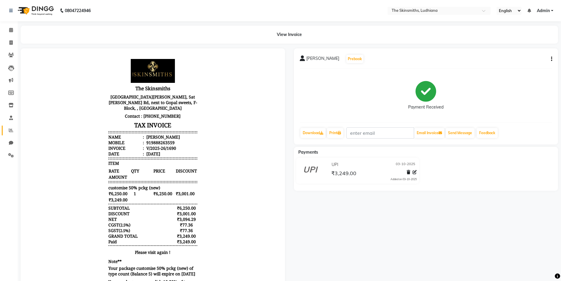
click at [13, 131] on icon at bounding box center [11, 130] width 4 height 4
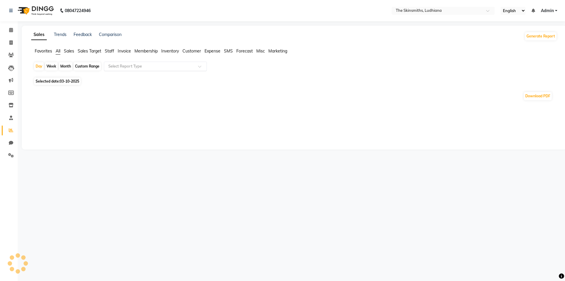
click at [163, 67] on input "text" at bounding box center [149, 66] width 85 height 6
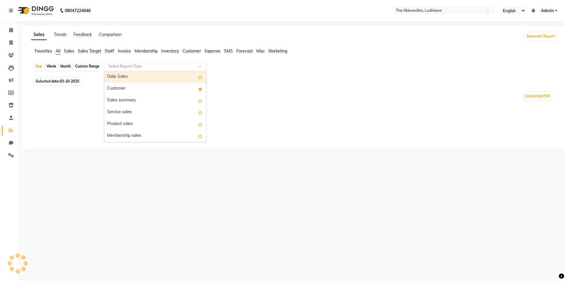
click at [139, 91] on div "Customer" at bounding box center [155, 89] width 102 height 12
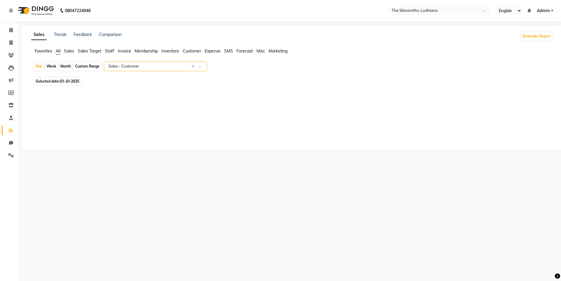
select select "full_report"
select select "csv"
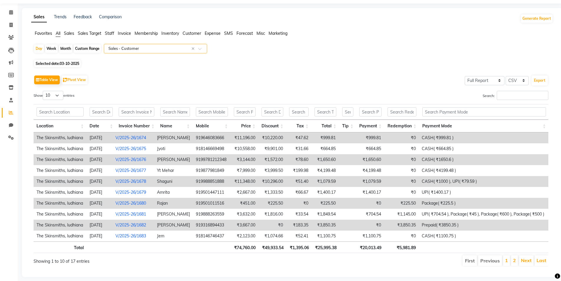
scroll to position [32, 0]
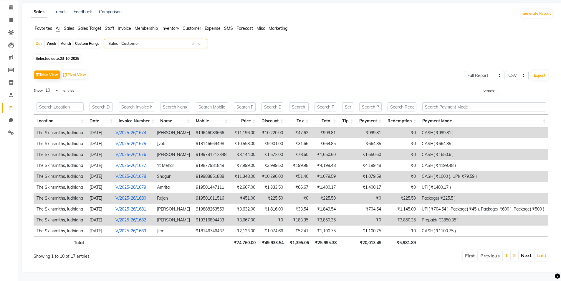
click at [525, 252] on link "Next" at bounding box center [526, 255] width 11 height 6
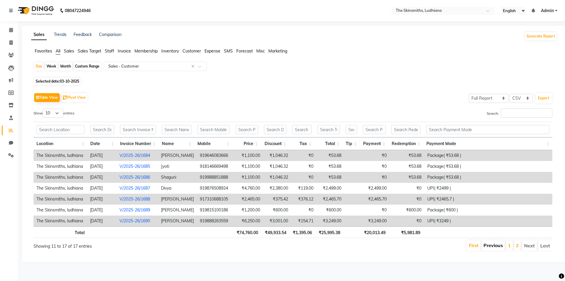
click at [490, 243] on link "Previous" at bounding box center [493, 245] width 19 height 6
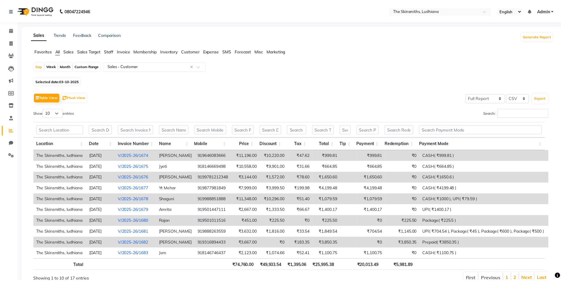
scroll to position [1, 0]
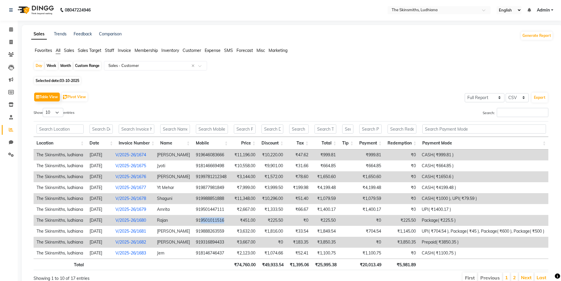
drag, startPoint x: 201, startPoint y: 220, endPoint x: 233, endPoint y: 219, distance: 31.8
click at [233, 219] on tr "The Skinsmiths, ludhiana [DATE] V/2025-26/1680 Rajan 919501011516 ₹451.00 ₹225.…" at bounding box center [291, 220] width 515 height 11
copy td "9501011516"
